Goal: Find contact information: Find contact information

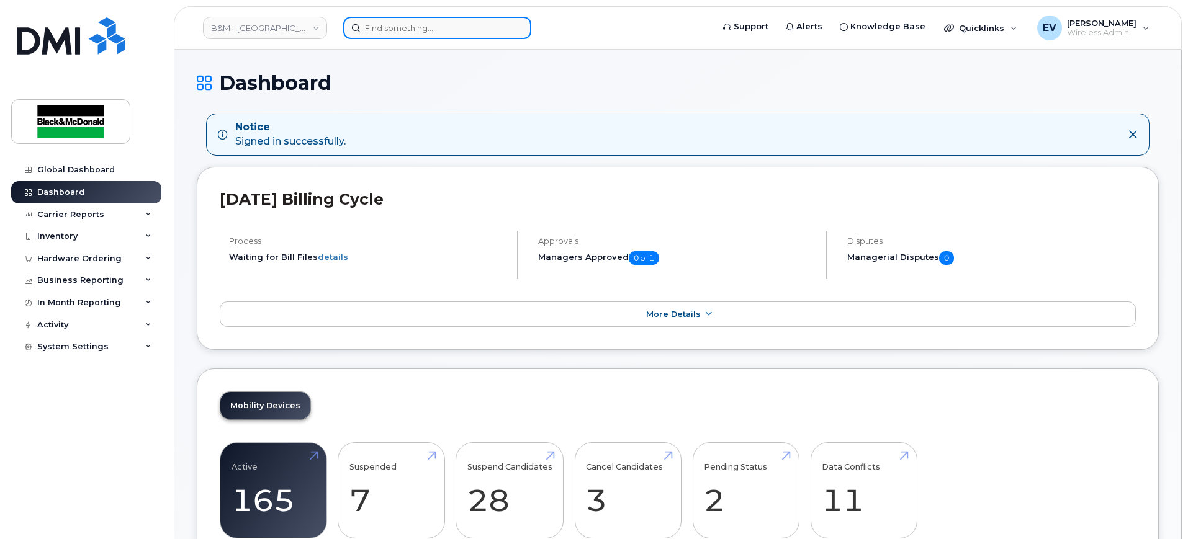
click at [393, 25] on input at bounding box center [437, 28] width 188 height 22
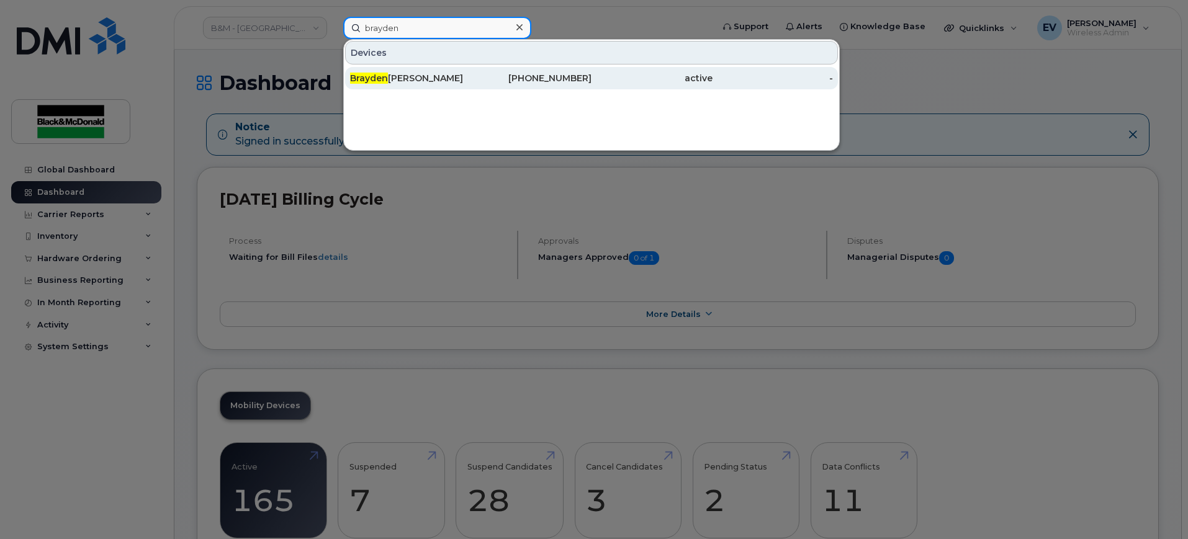
type input "brayden"
click at [455, 84] on div "[PERSON_NAME]" at bounding box center [410, 78] width 121 height 12
click at [455, 78] on div "[PERSON_NAME]" at bounding box center [410, 78] width 121 height 12
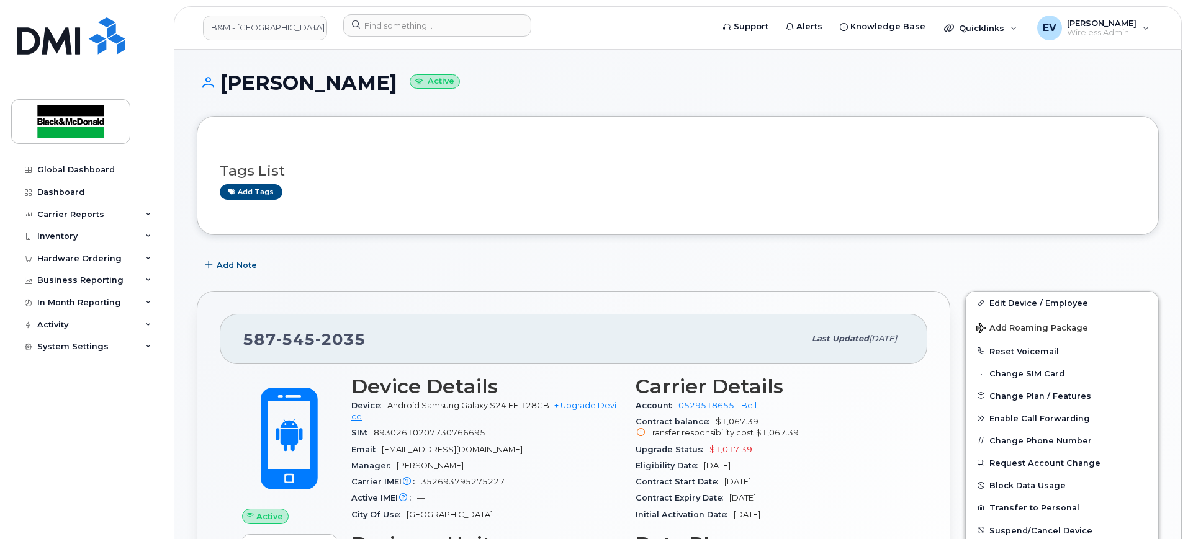
drag, startPoint x: 488, startPoint y: 269, endPoint x: 503, endPoint y: 297, distance: 32.5
click at [488, 269] on div "Add Note" at bounding box center [678, 265] width 962 height 22
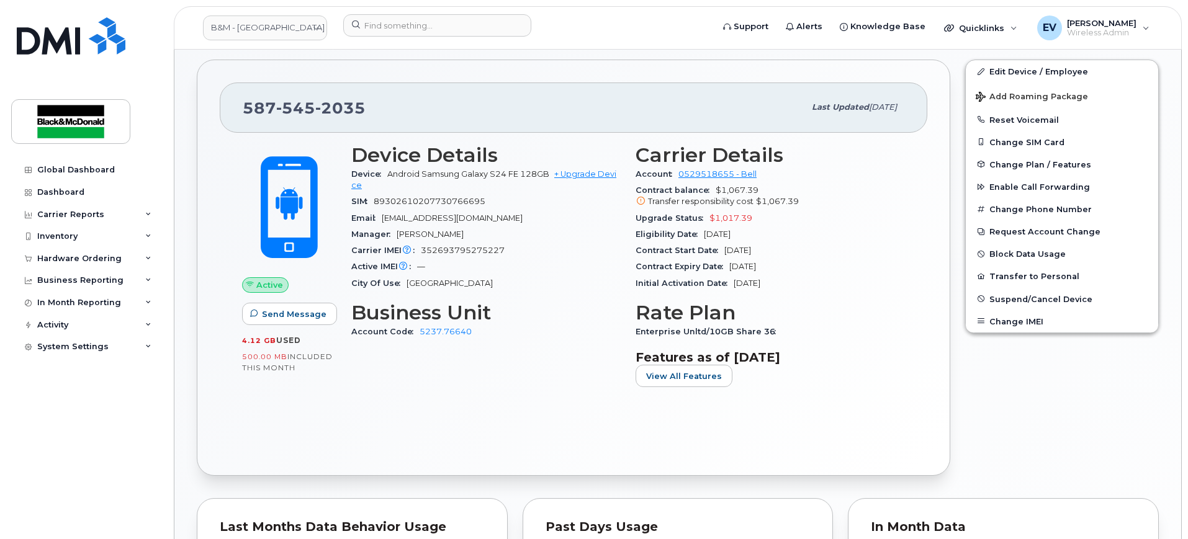
scroll to position [233, 0]
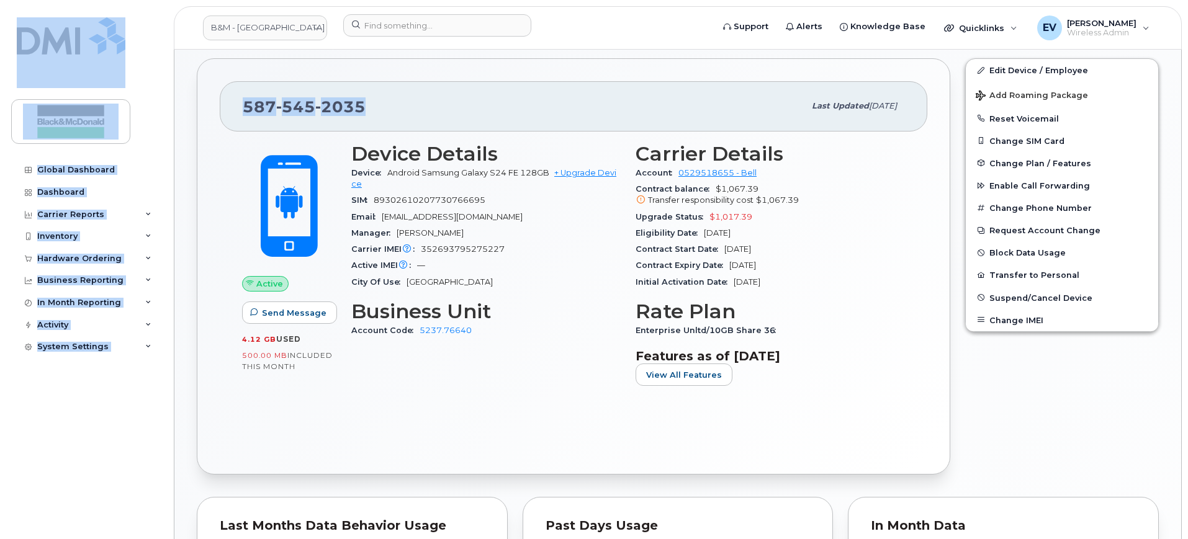
click at [174, 65] on div "B&M - Alberta Support Alerts Knowledge Base Quicklinks Suspend / Cancel Device …" at bounding box center [678, 401] width 1008 height 1168
click at [359, 102] on span "2035" at bounding box center [340, 106] width 50 height 19
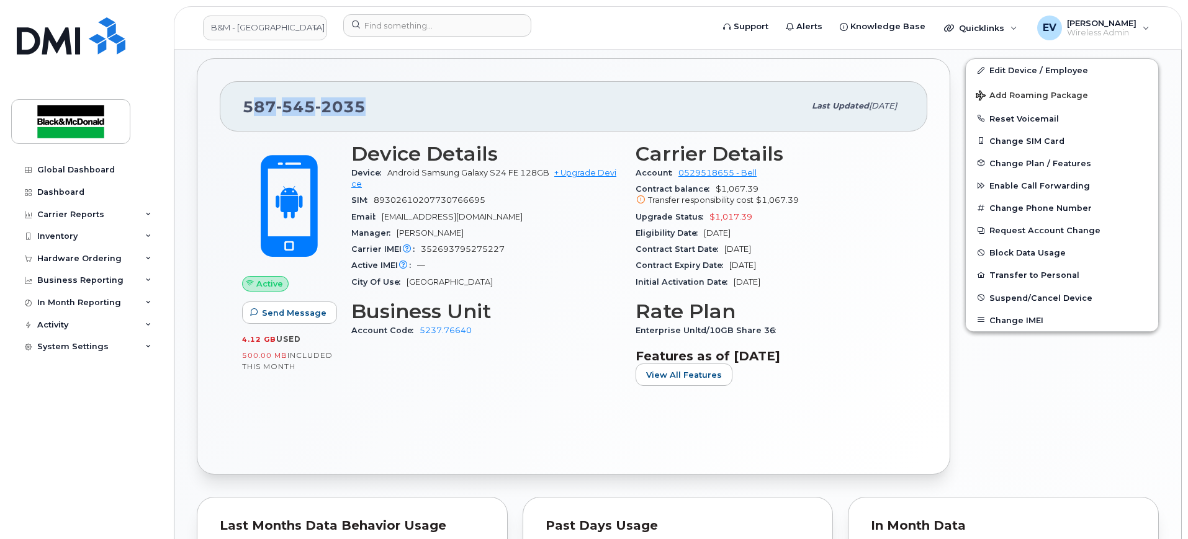
drag, startPoint x: 367, startPoint y: 104, endPoint x: 257, endPoint y: 99, distance: 110.0
click at [253, 98] on div "587 545 2035" at bounding box center [524, 106] width 562 height 26
click at [266, 104] on span "587 545 2035" at bounding box center [304, 106] width 123 height 19
drag, startPoint x: 366, startPoint y: 103, endPoint x: 245, endPoint y: 106, distance: 120.5
click at [245, 106] on div "587 545 2035" at bounding box center [524, 106] width 562 height 26
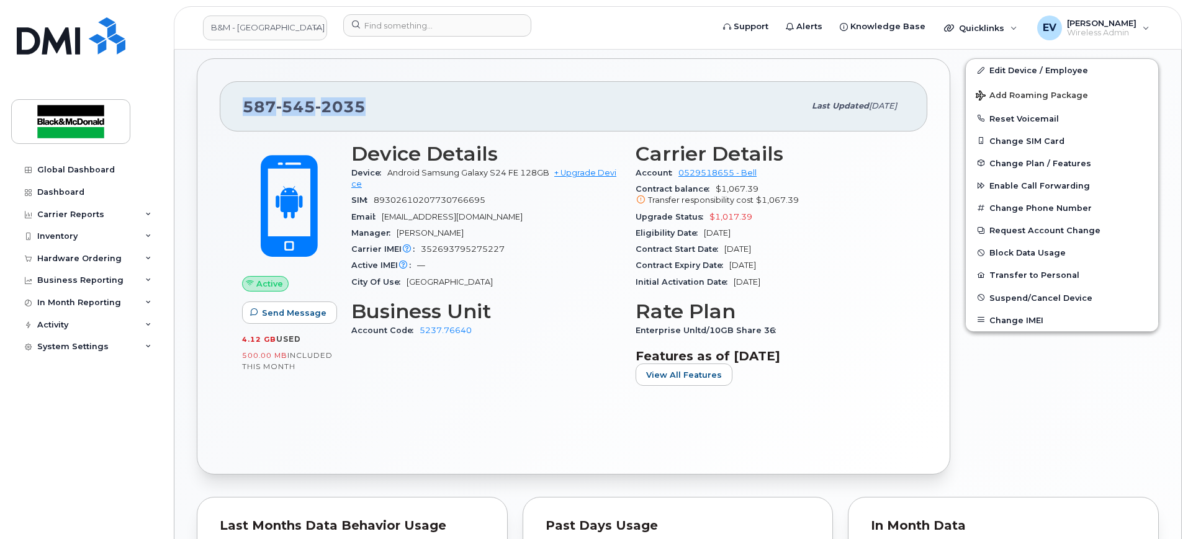
copy span "587 545 2035"
